Goal: Communication & Community: Connect with others

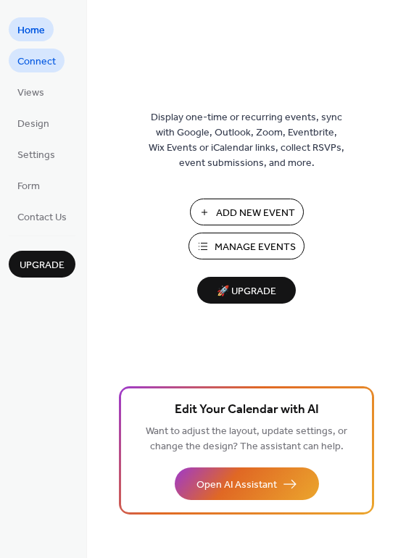
click at [32, 61] on span "Connect" at bounding box center [36, 61] width 38 height 15
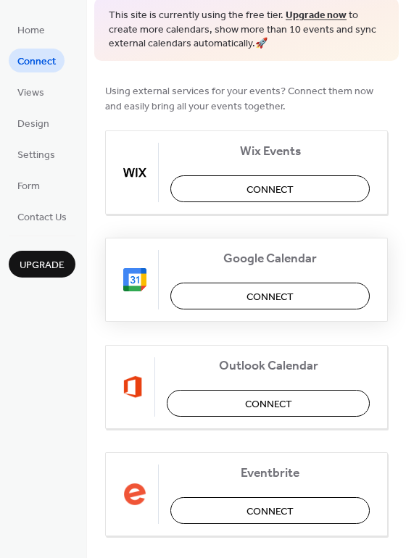
scroll to position [72, 0]
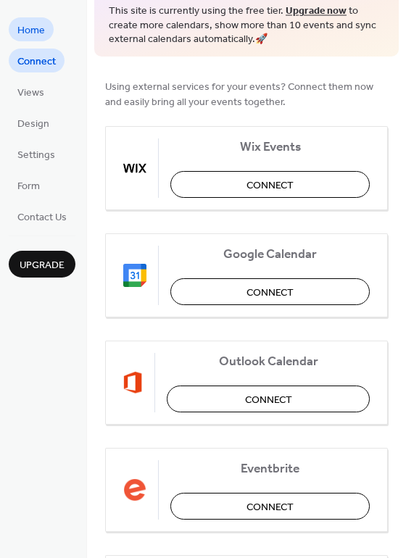
click at [37, 26] on span "Home" at bounding box center [31, 30] width 28 height 15
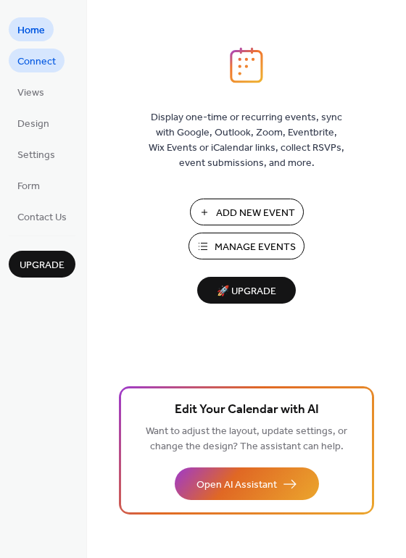
click at [40, 60] on span "Connect" at bounding box center [36, 61] width 38 height 15
